Goal: Find specific page/section: Find specific page/section

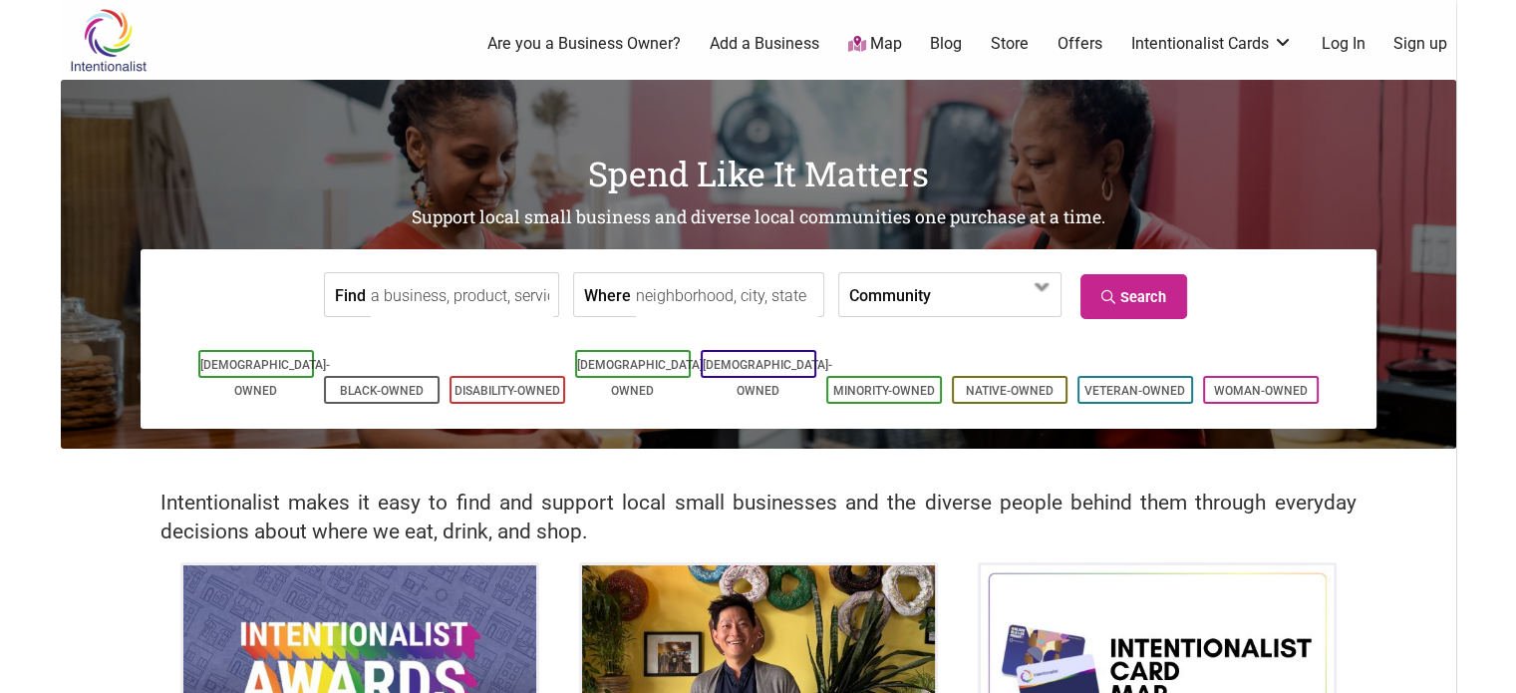
click at [111, 30] on img at bounding box center [108, 40] width 95 height 65
click at [949, 302] on span at bounding box center [988, 296] width 86 height 34
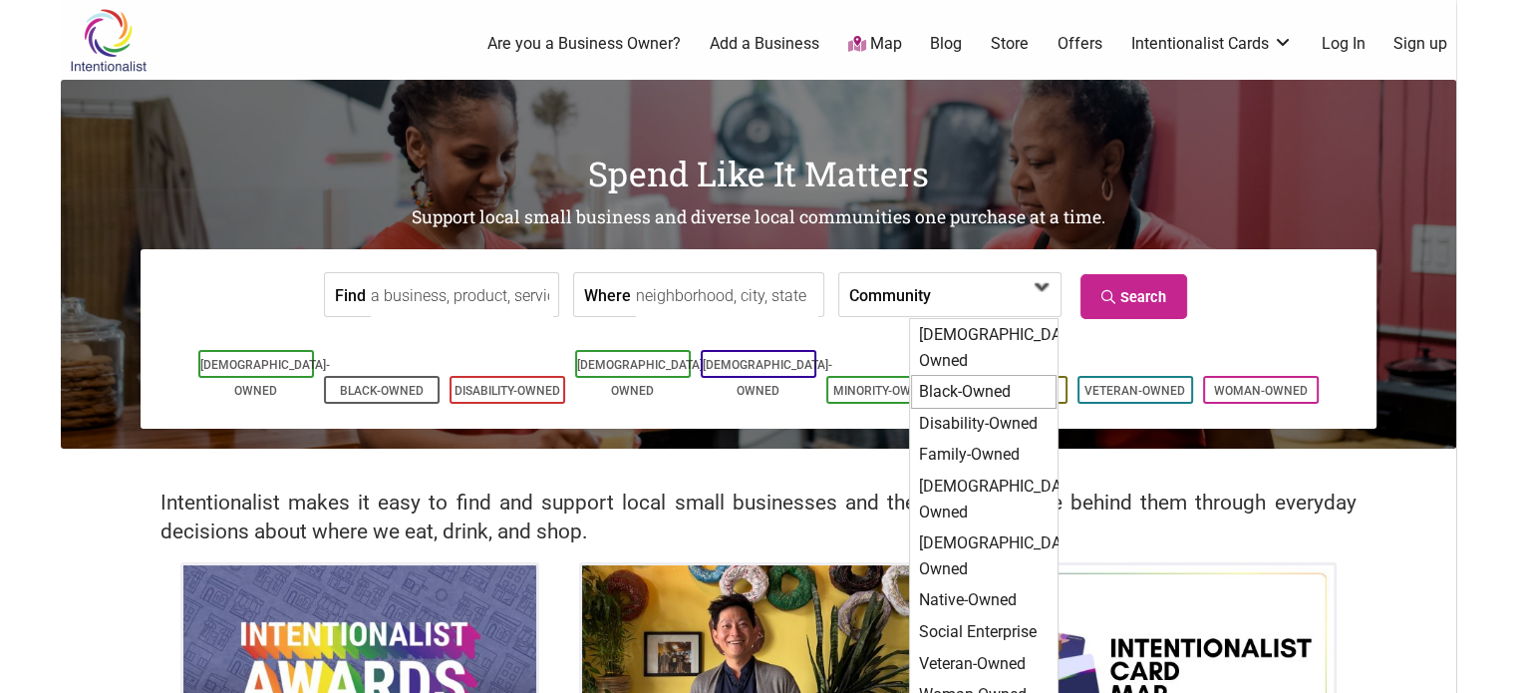
click at [949, 375] on div "Black-Owned" at bounding box center [984, 392] width 146 height 34
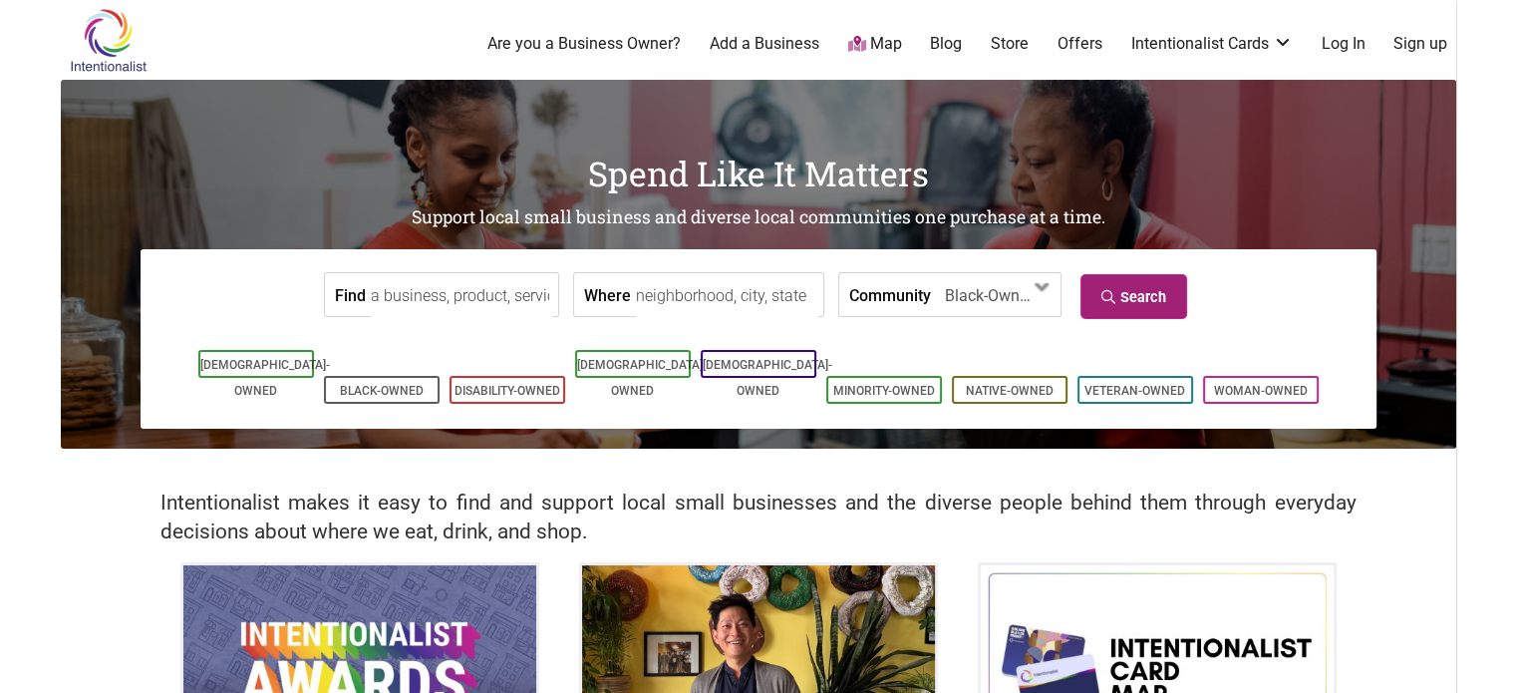
click at [1125, 275] on link "Search" at bounding box center [1134, 296] width 107 height 45
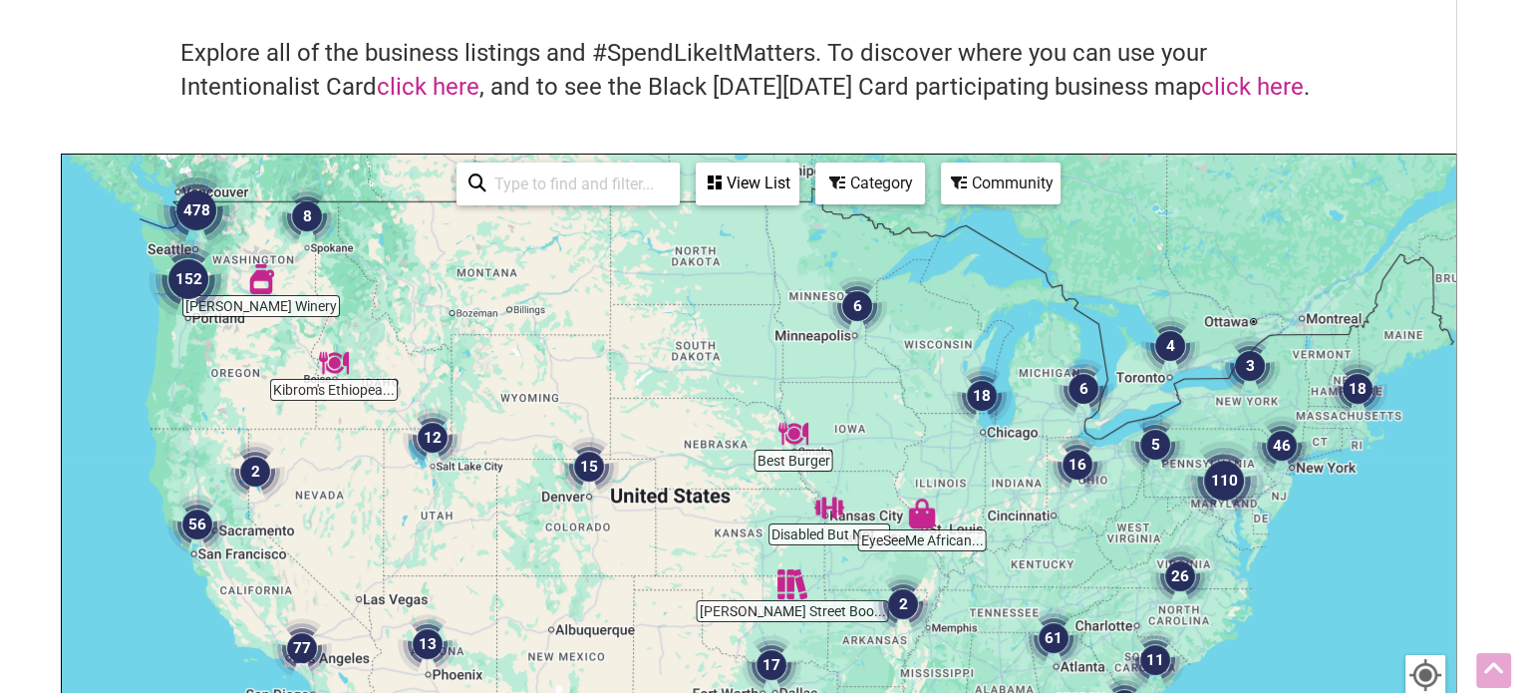
scroll to position [113, 0]
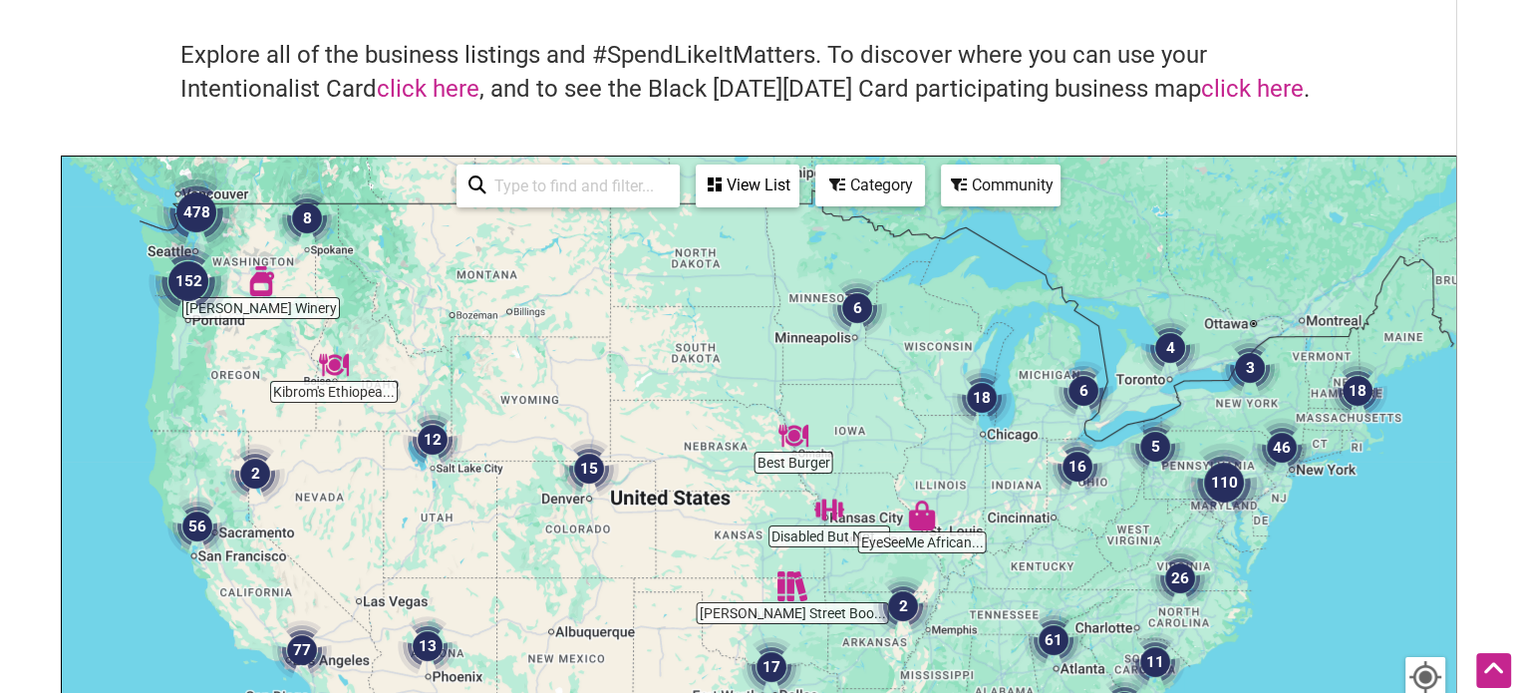
click at [196, 213] on img "478" at bounding box center [197, 212] width 80 height 80
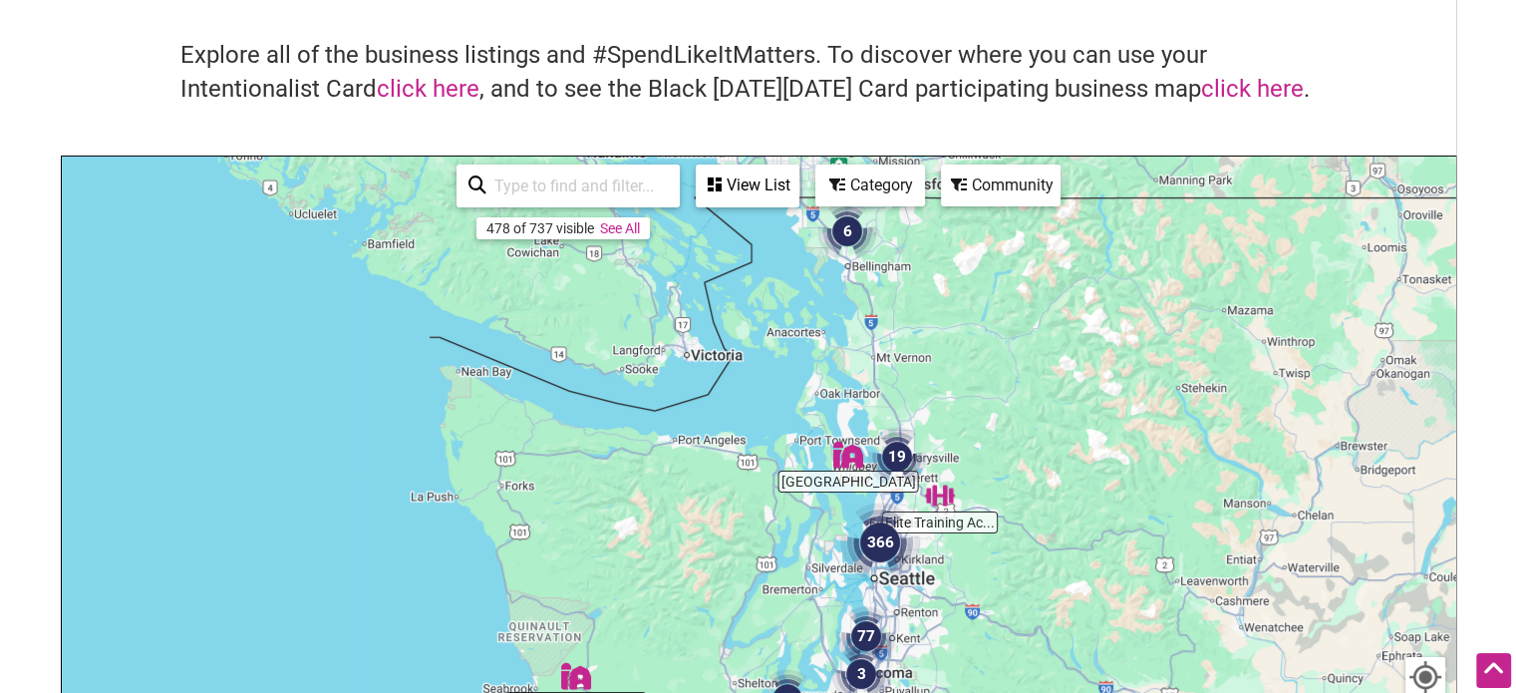
click at [876, 538] on img "366" at bounding box center [880, 542] width 80 height 80
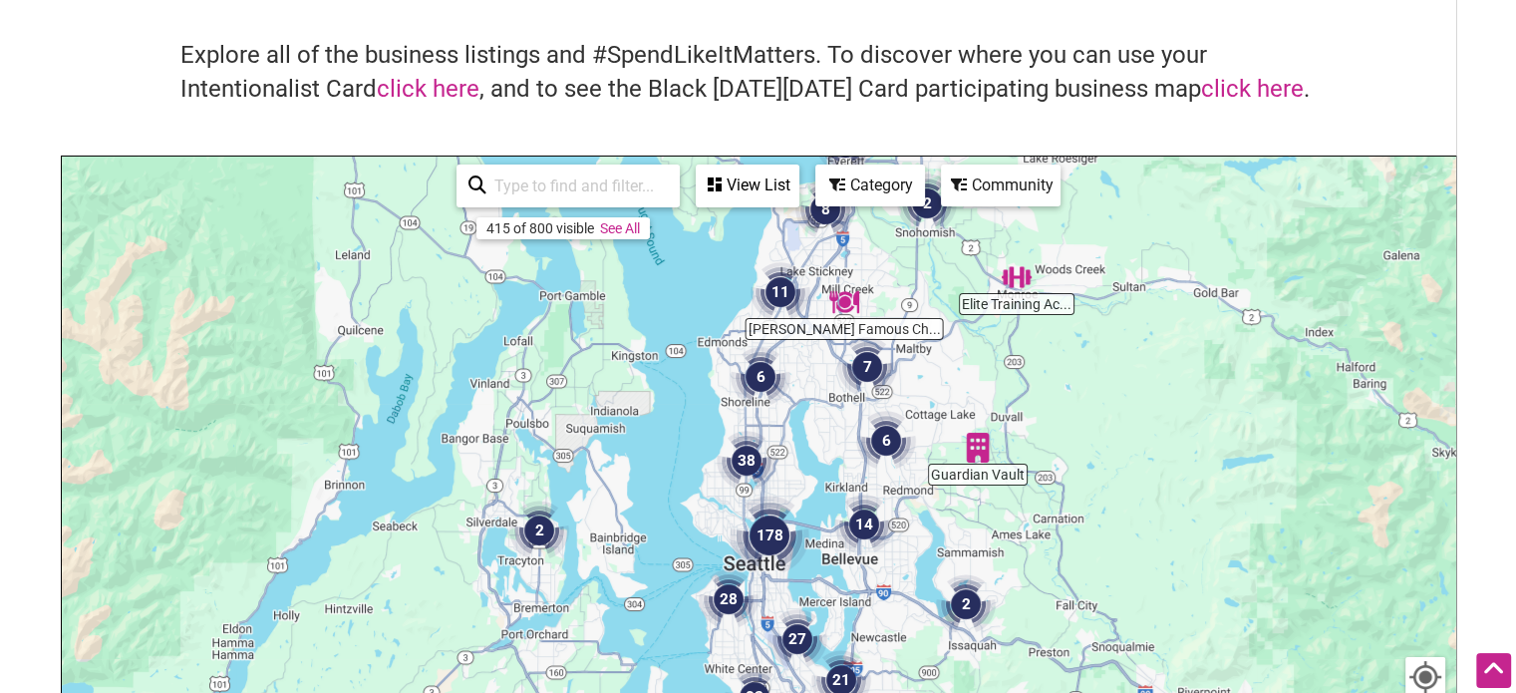
click at [747, 457] on img "38" at bounding box center [747, 461] width 60 height 60
